Goal: Task Accomplishment & Management: Complete application form

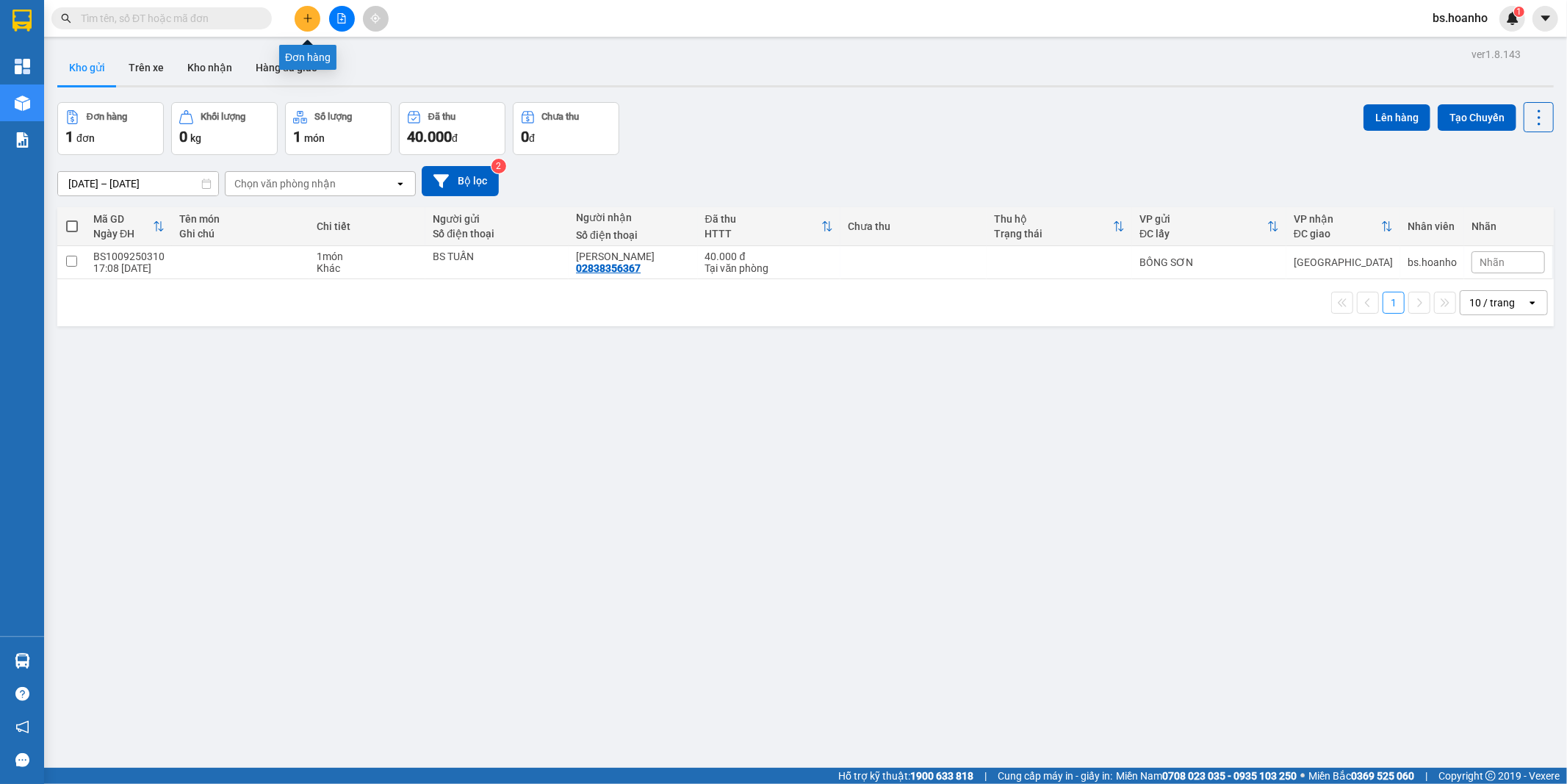
click at [299, 17] on button at bounding box center [308, 18] width 26 height 26
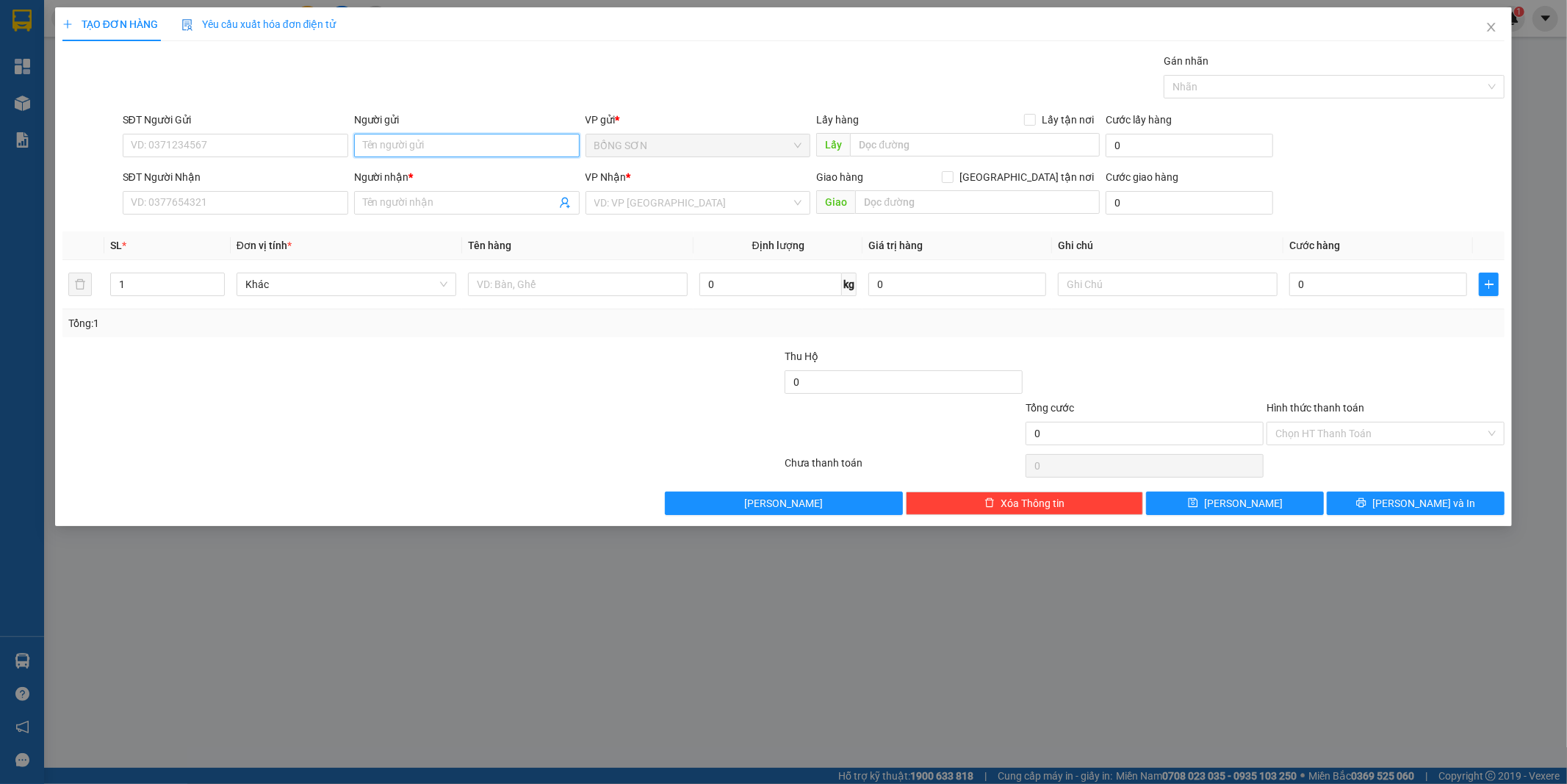
click at [423, 147] on input "Người gửi" at bounding box center [466, 145] width 225 height 24
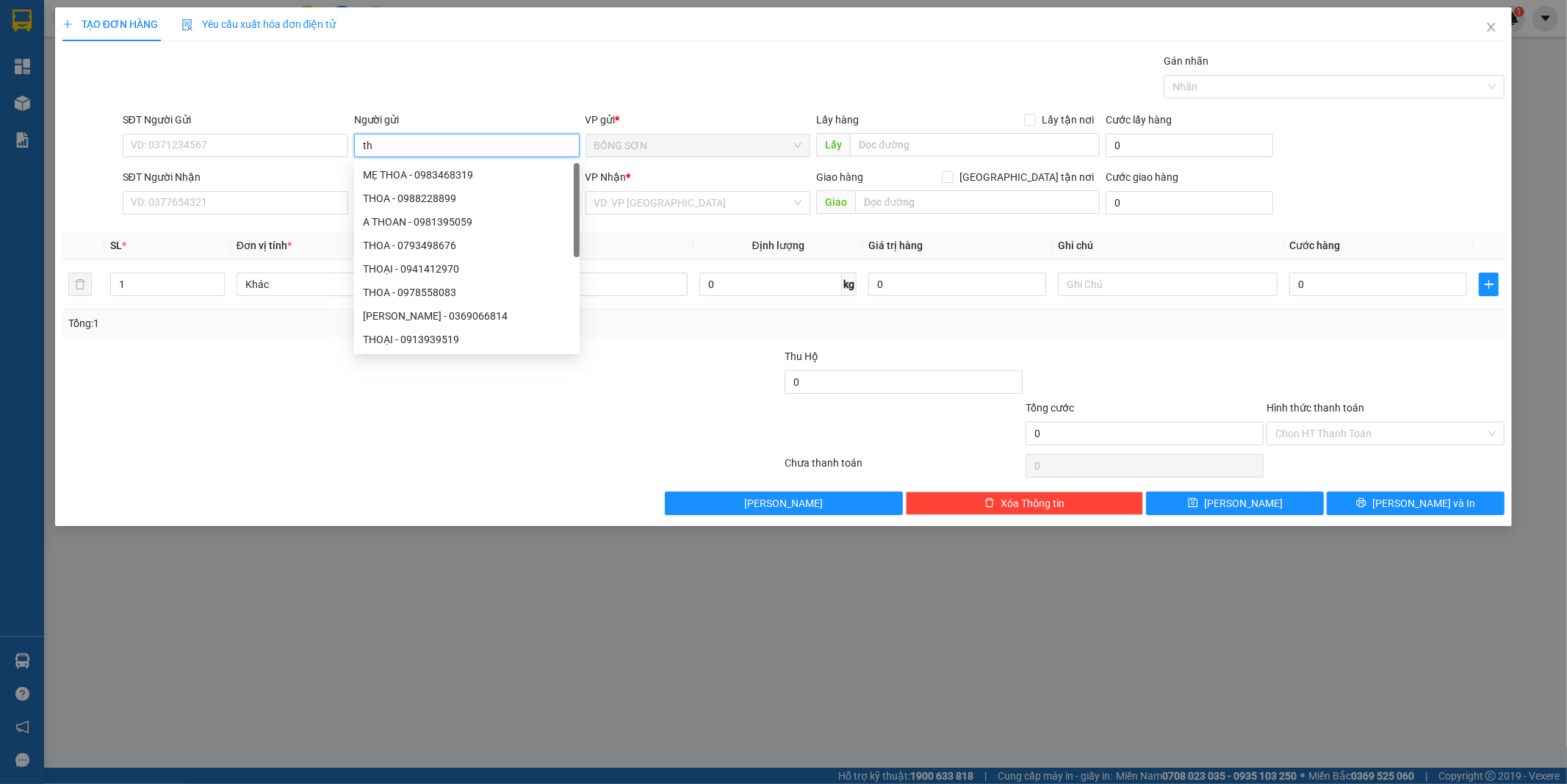
type input "t"
type input "THOA"
click at [208, 208] on input "SĐT Người Nhận" at bounding box center [235, 203] width 225 height 24
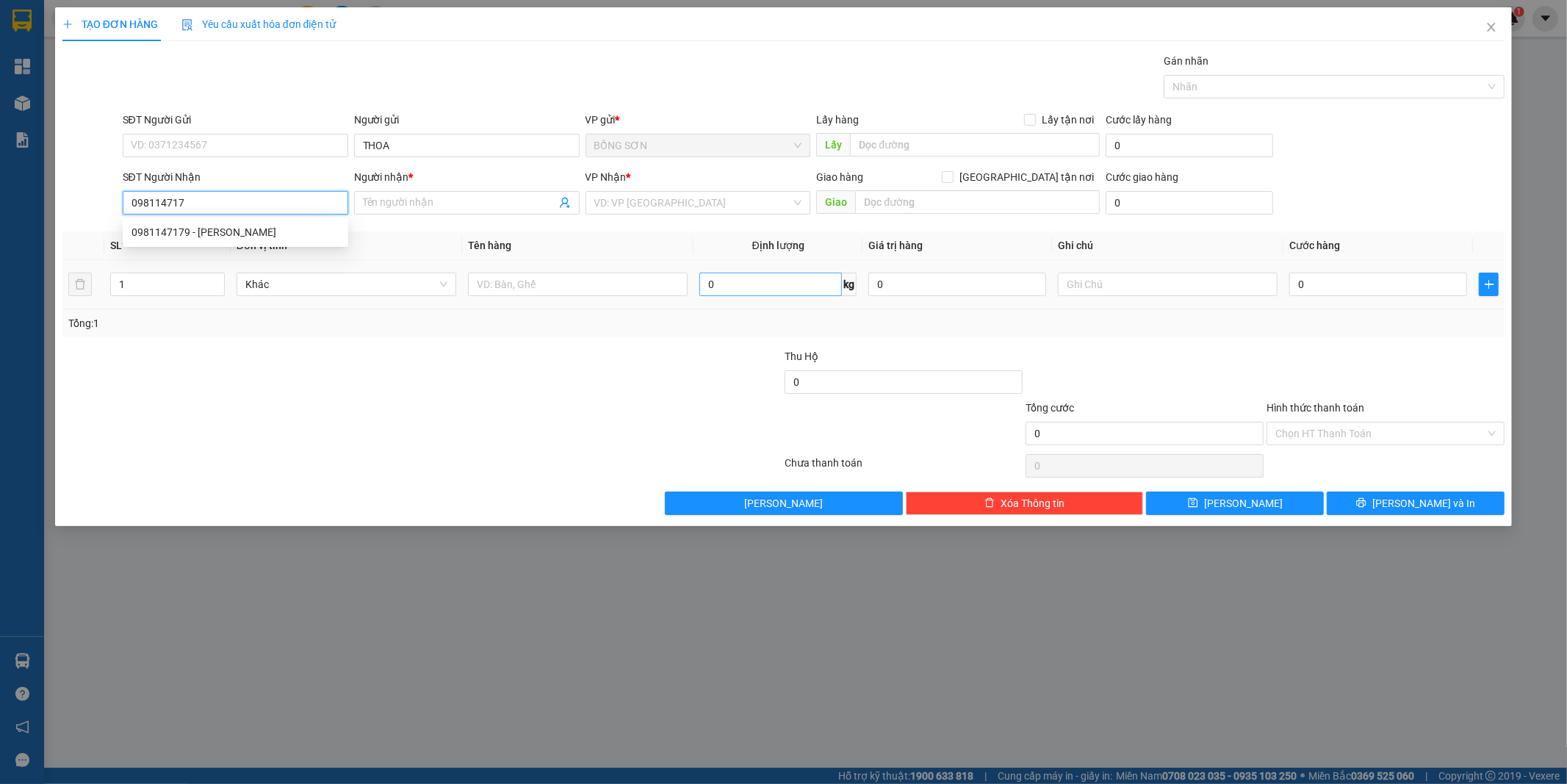
type input "0981147179"
click at [319, 228] on div "0981147179 - [PERSON_NAME]" at bounding box center [235, 232] width 208 height 16
type input "[PERSON_NAME]"
click at [632, 205] on span "[GEOGRAPHIC_DATA]" at bounding box center [698, 203] width 208 height 22
type input "0981147179"
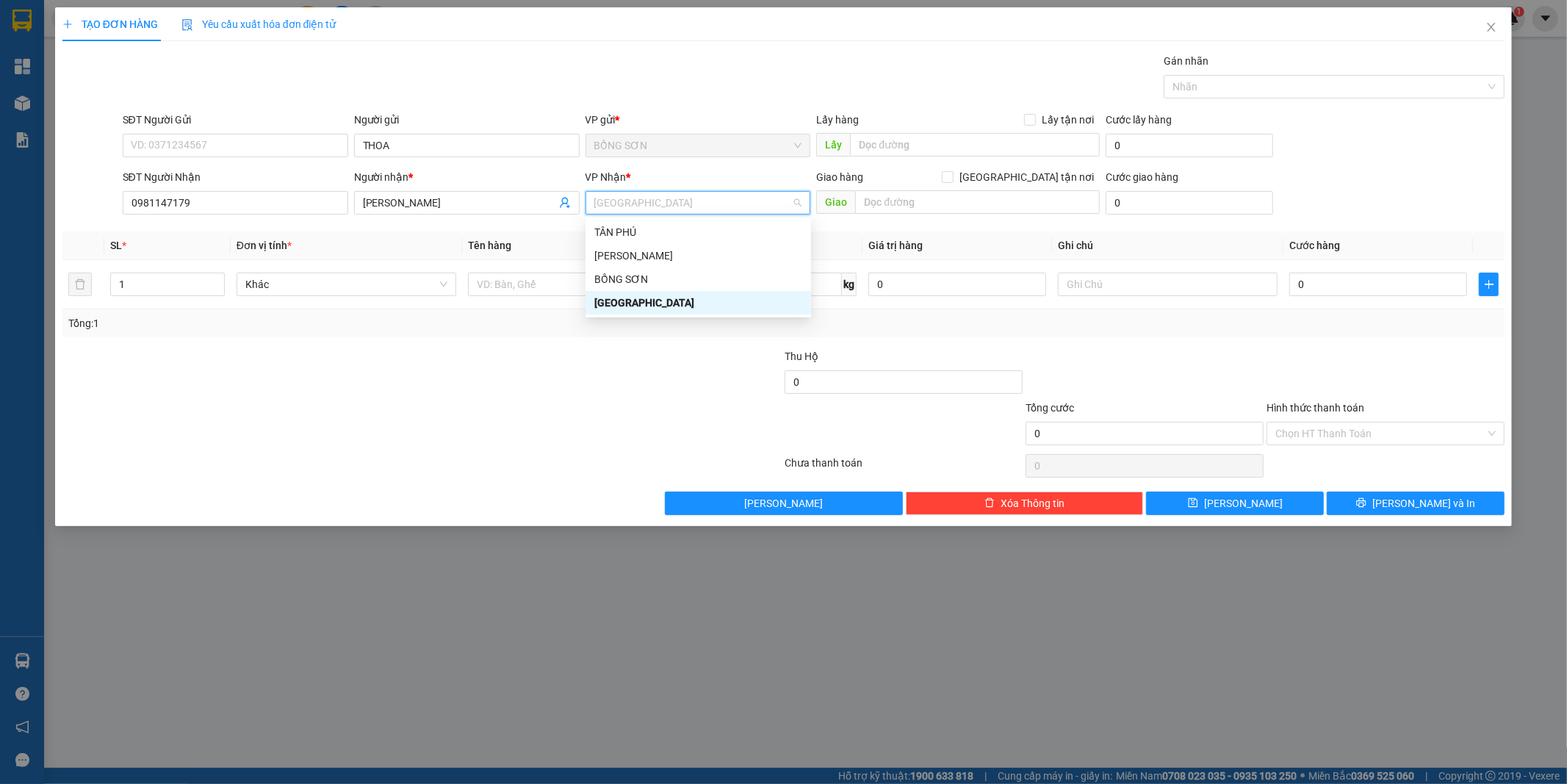
click at [633, 299] on div "[GEOGRAPHIC_DATA]" at bounding box center [698, 303] width 208 height 16
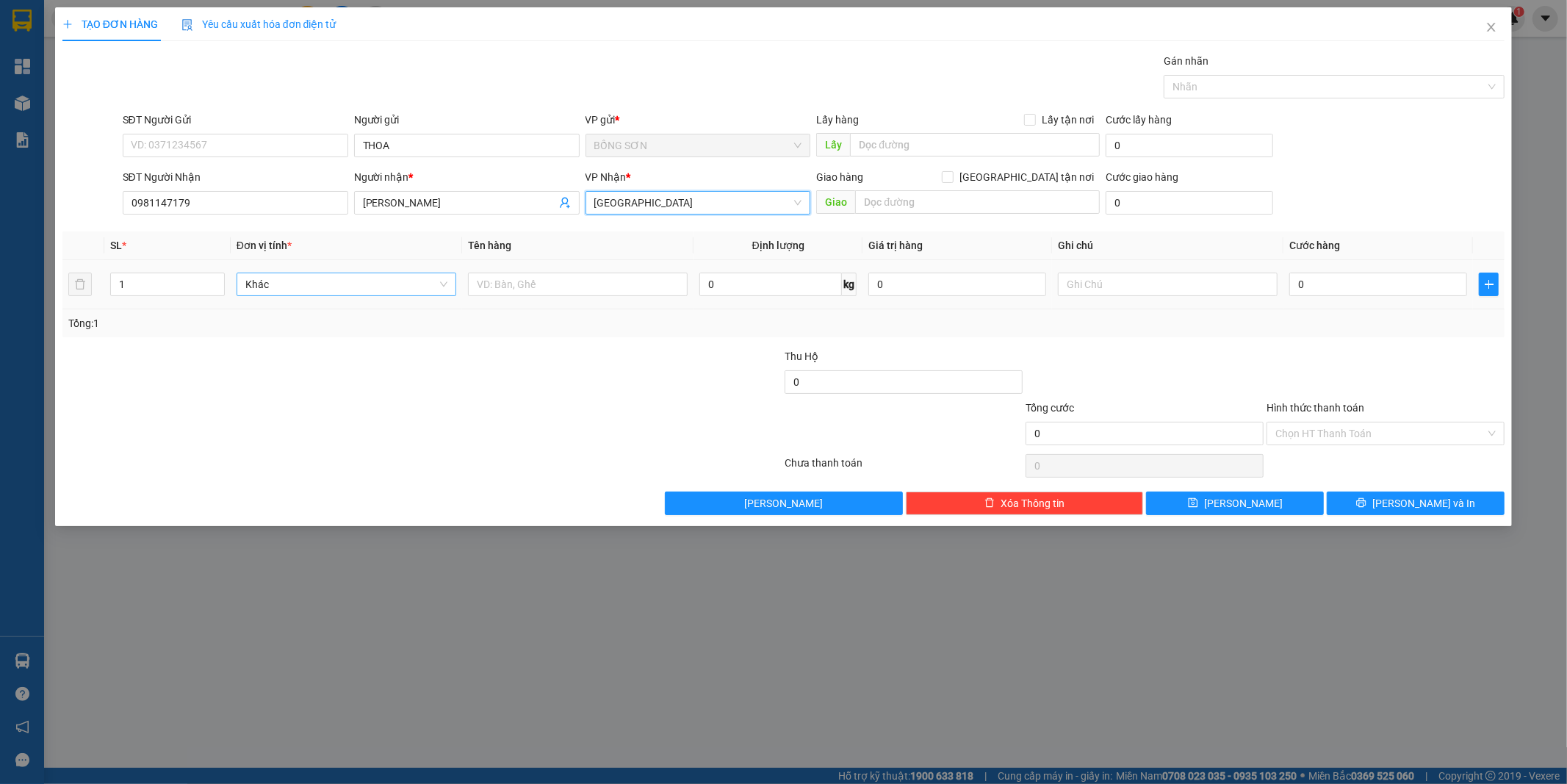
click at [287, 284] on span "Khác" at bounding box center [346, 285] width 202 height 22
click at [655, 208] on span "[GEOGRAPHIC_DATA]" at bounding box center [698, 203] width 208 height 22
type input "XE MAY"
click at [669, 303] on div "[GEOGRAPHIC_DATA]" at bounding box center [698, 303] width 208 height 16
click at [1339, 286] on input "0" at bounding box center [1378, 285] width 178 height 24
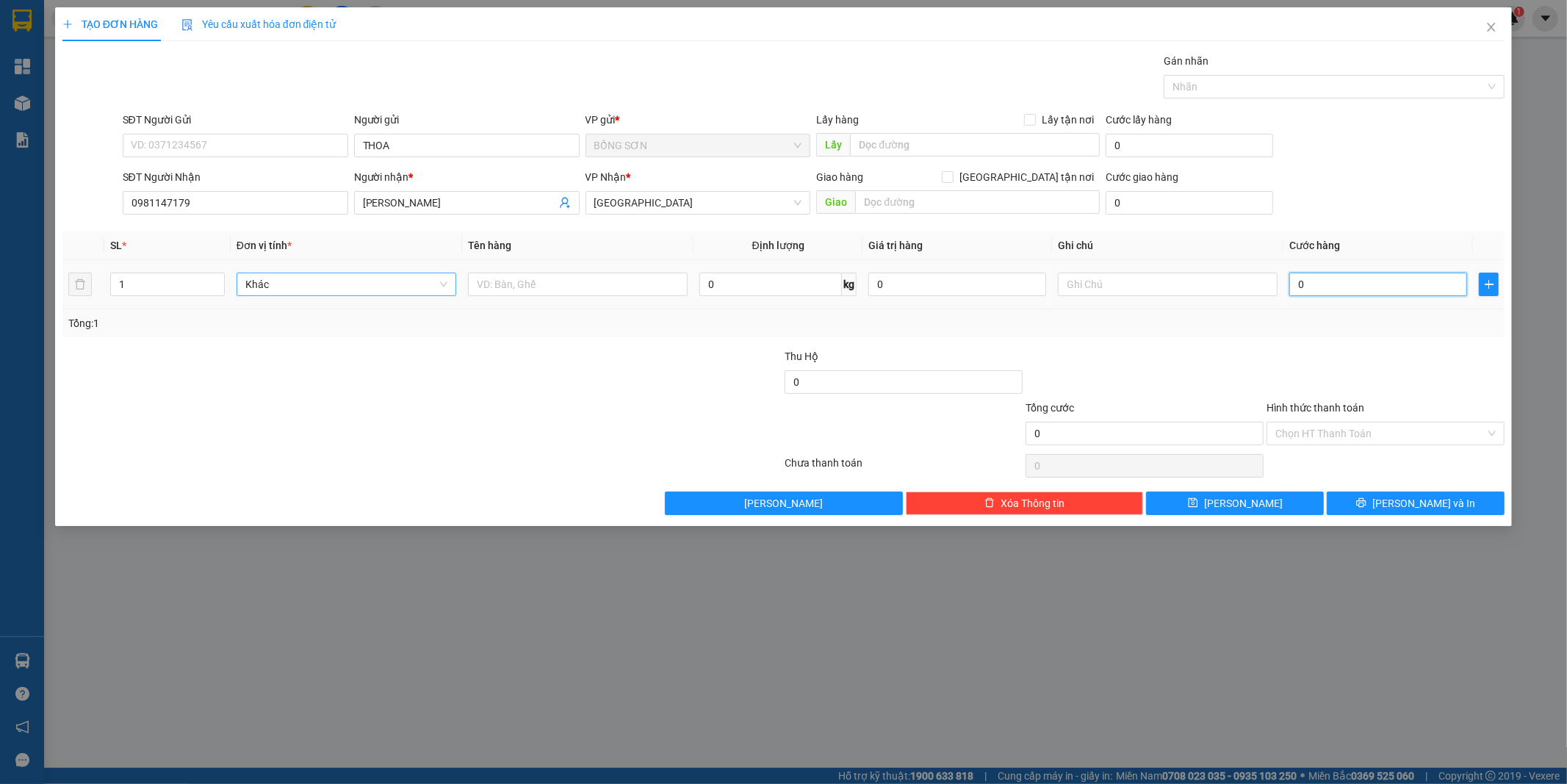
type input "4"
type input "40"
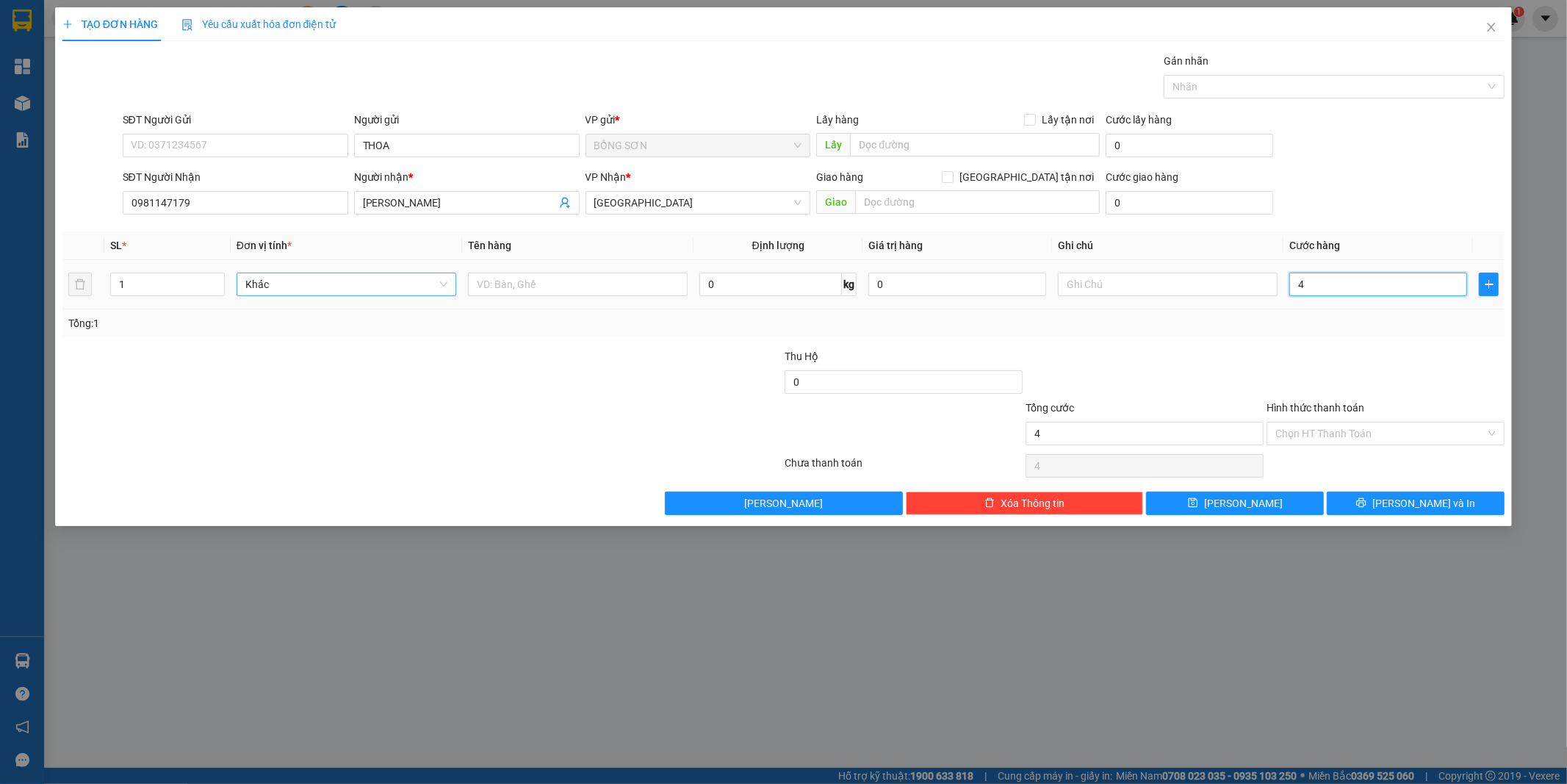
type input "40"
type input "400"
type input "400.000"
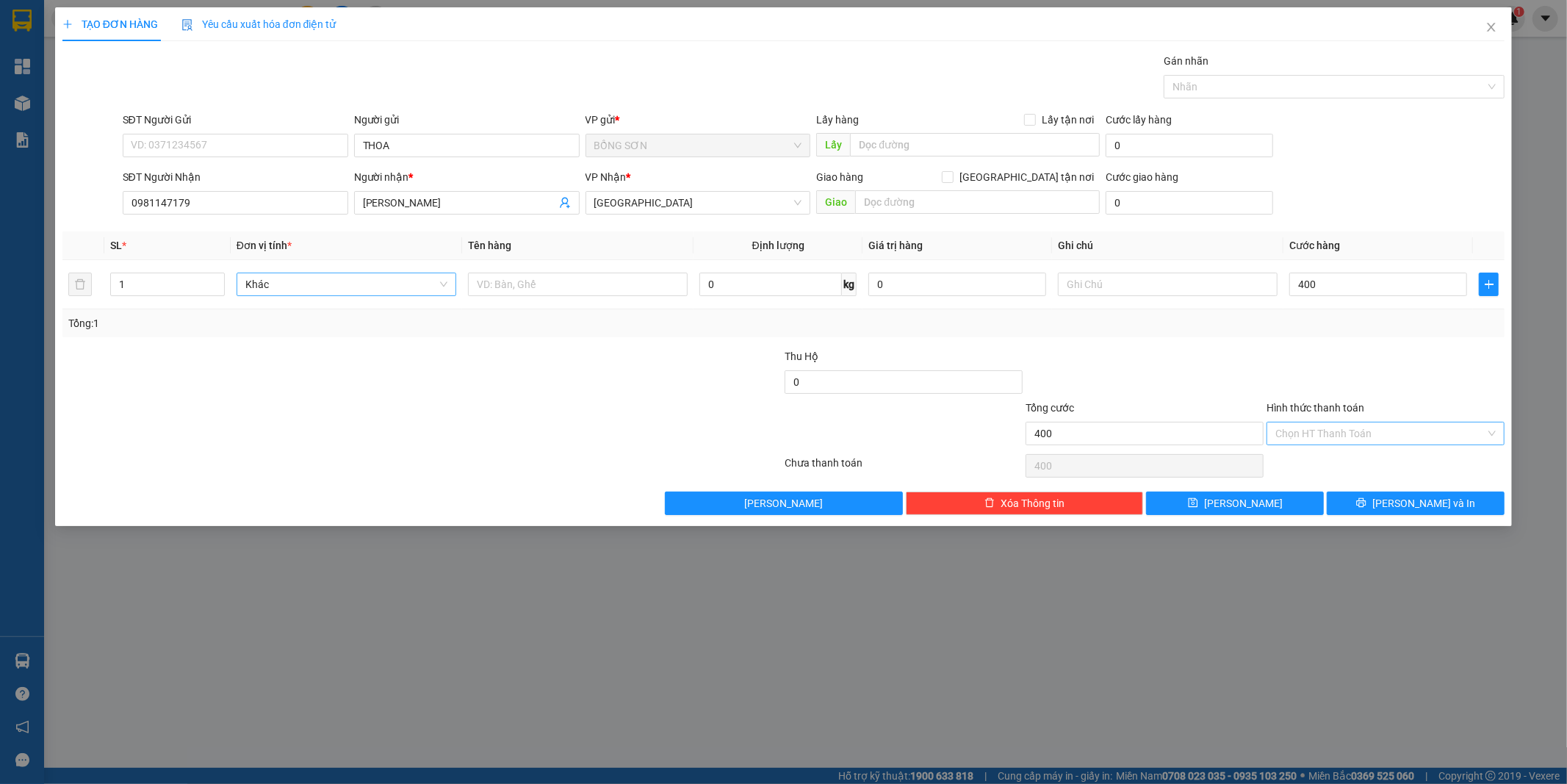
type input "400.000"
click at [1335, 439] on input "Hình thức thanh toán" at bounding box center [1380, 433] width 210 height 22
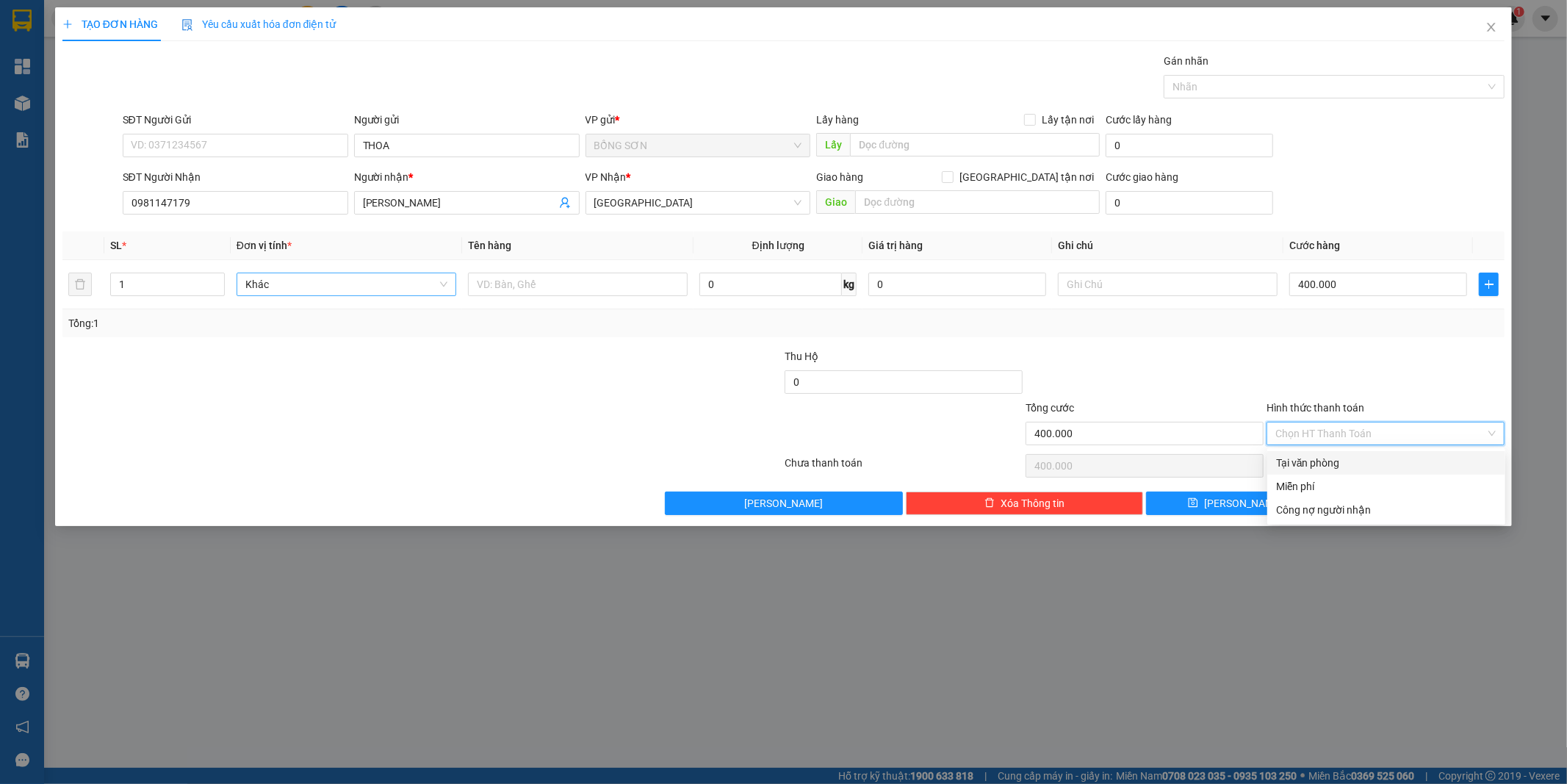
click at [1348, 459] on div "Tại văn phòng" at bounding box center [1386, 462] width 221 height 16
type input "0"
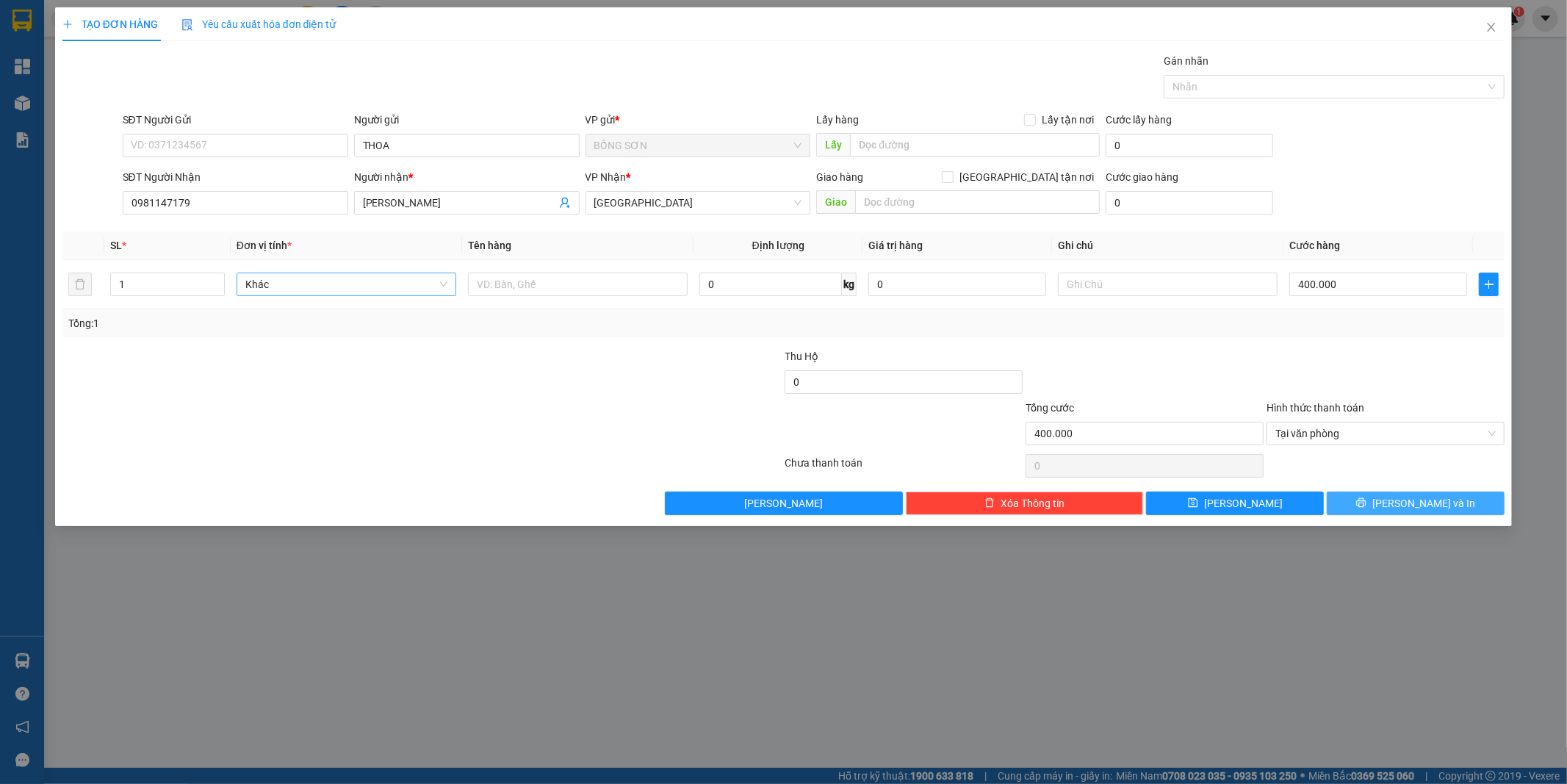
click at [1401, 494] on button "[PERSON_NAME] và In" at bounding box center [1415, 503] width 178 height 24
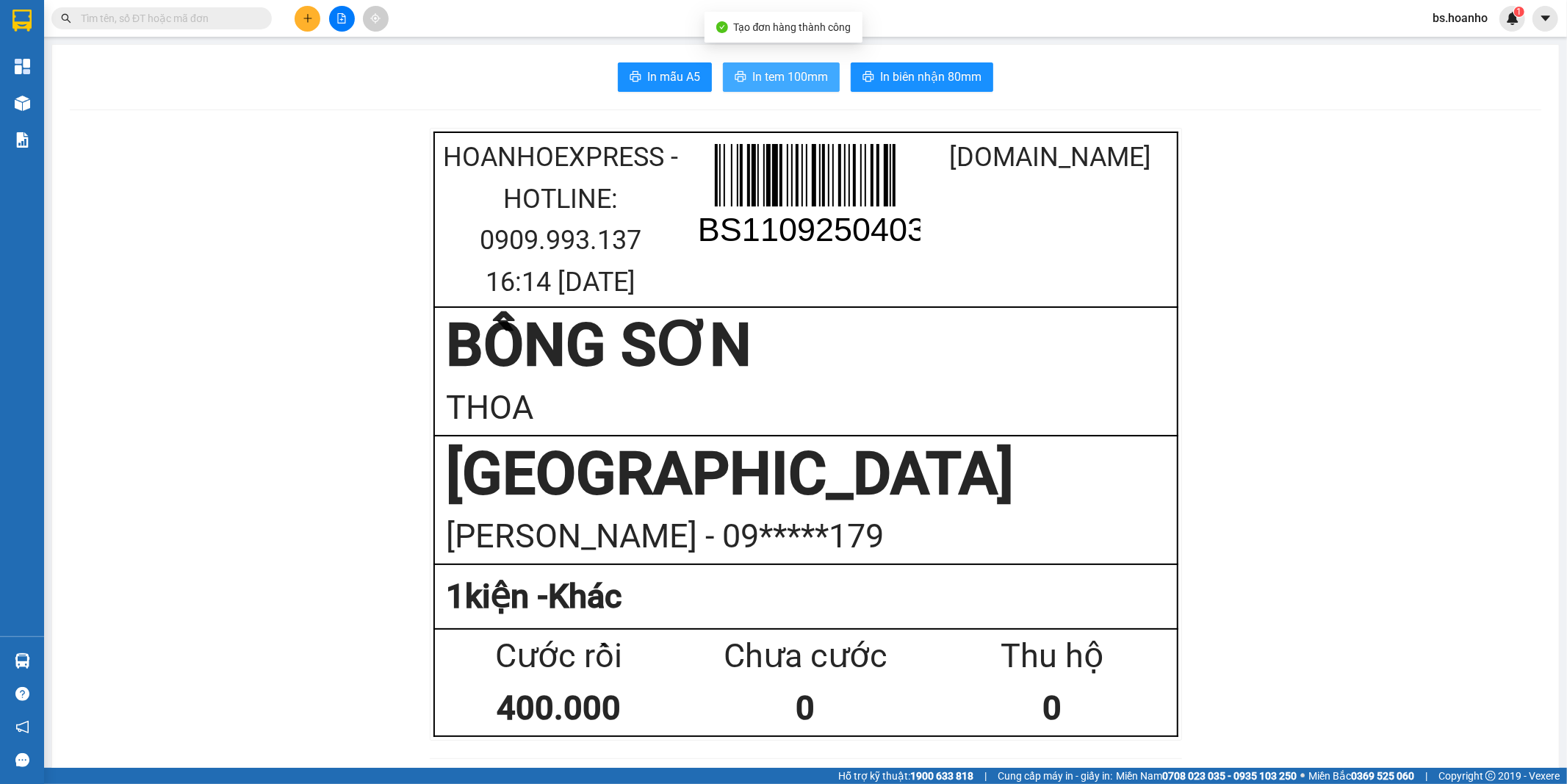
click at [753, 78] on span "In tem 100mm" at bounding box center [791, 76] width 76 height 18
